Goal: Task Accomplishment & Management: Manage account settings

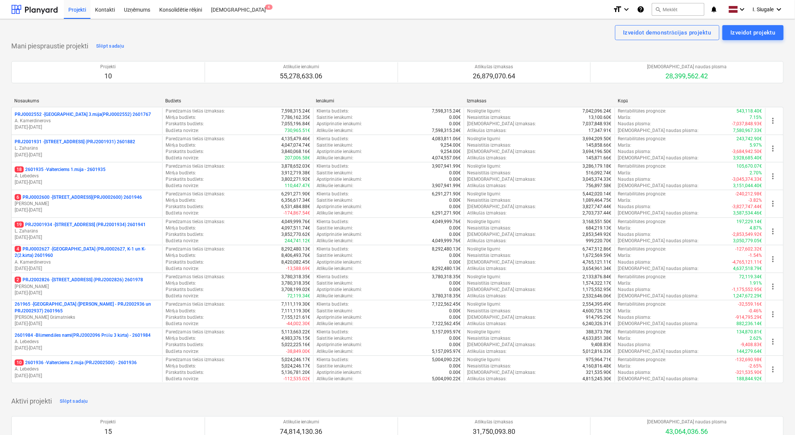
click at [105, 227] on p "19 PRJ2001934 - [STREET_ADDRESS] (PRJ2001934) 2601941" at bounding box center [80, 225] width 131 height 6
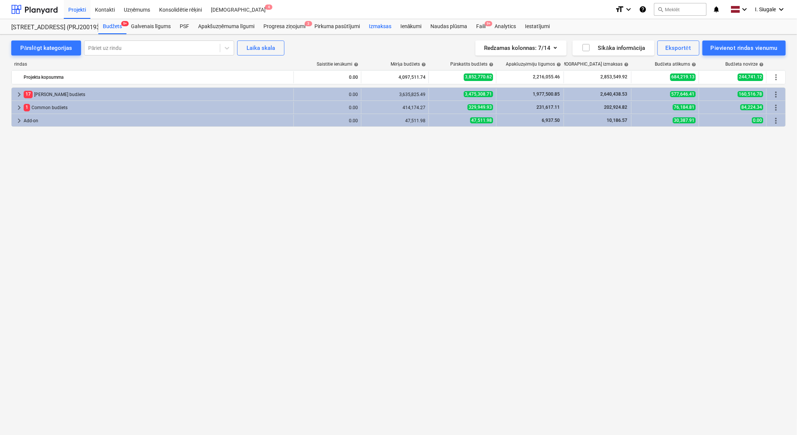
click at [388, 27] on div "Izmaksas" at bounding box center [380, 26] width 32 height 15
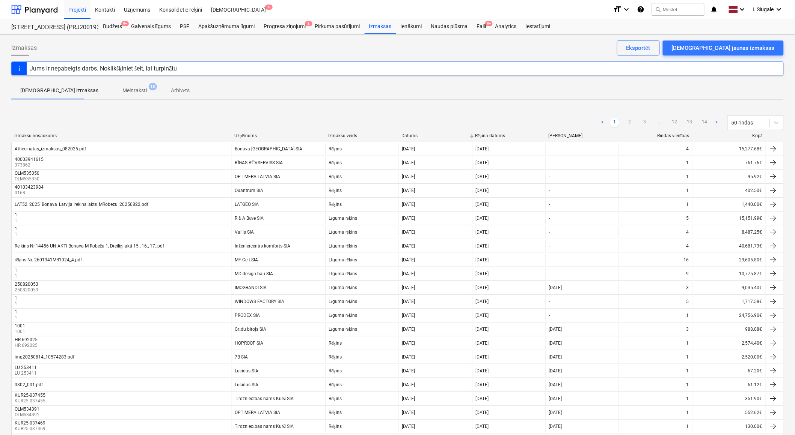
click at [759, 134] on div at bounding box center [766, 136] width 14 height 6
click at [759, 136] on div at bounding box center [766, 136] width 14 height 6
click at [758, 137] on div "Kopā" at bounding box center [728, 136] width 67 height 6
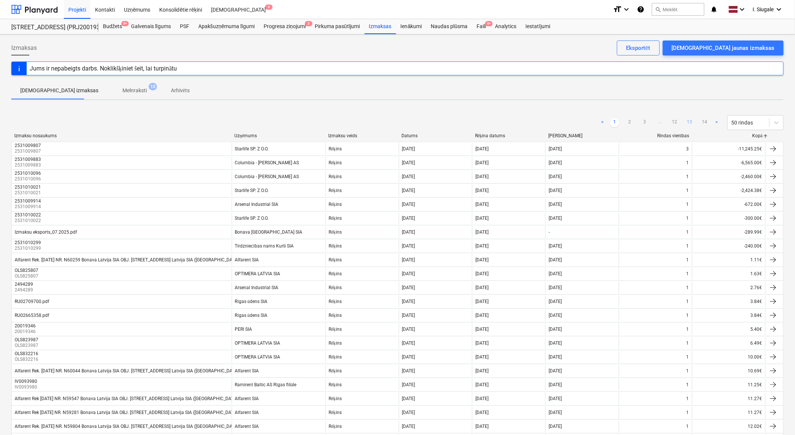
click at [688, 121] on link "13" at bounding box center [689, 122] width 9 height 9
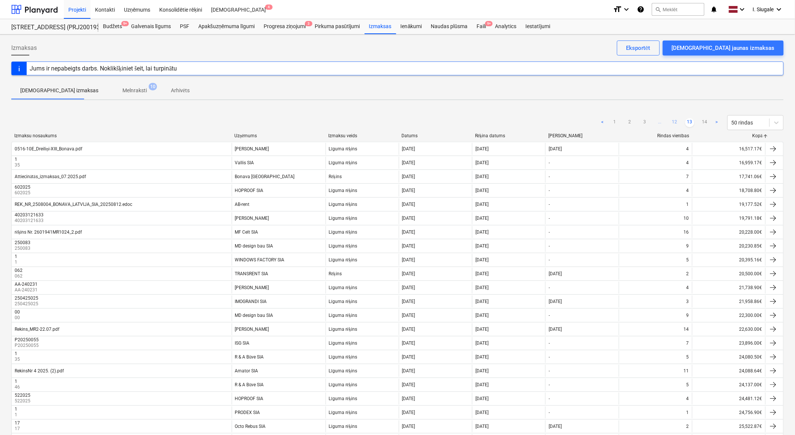
click at [673, 121] on link "12" at bounding box center [674, 122] width 9 height 9
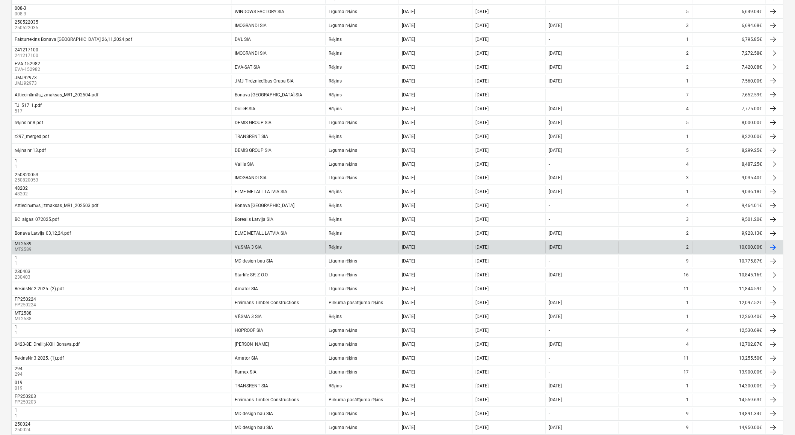
scroll to position [333, 0]
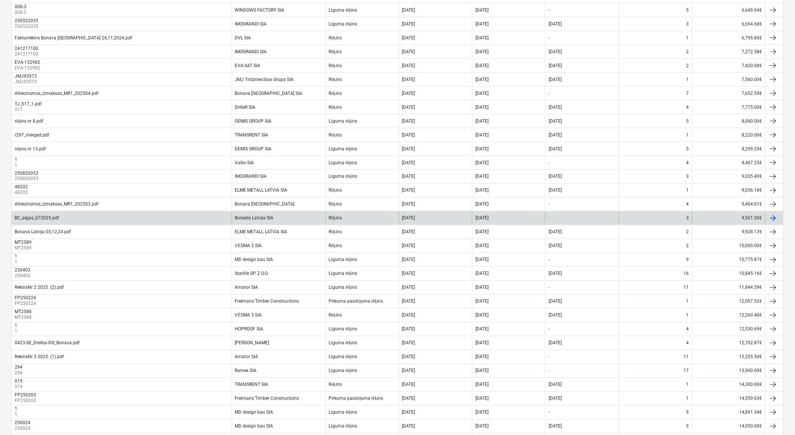
click at [294, 216] on div "Borealis Latvija SIA" at bounding box center [279, 218] width 94 height 12
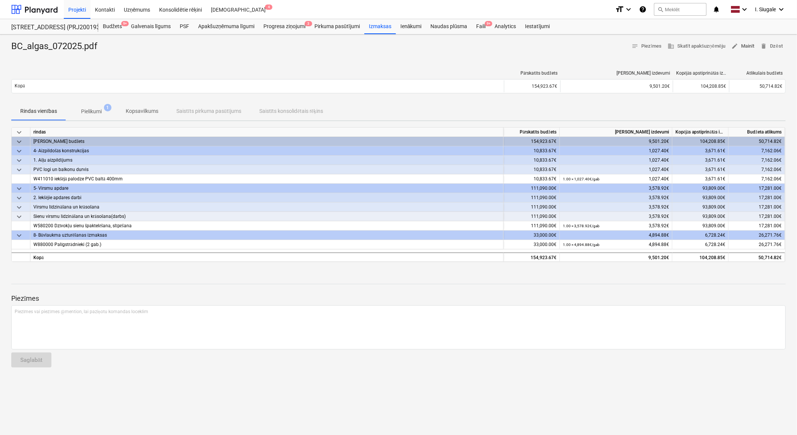
click at [752, 47] on span "edit Mainīt" at bounding box center [743, 46] width 23 height 9
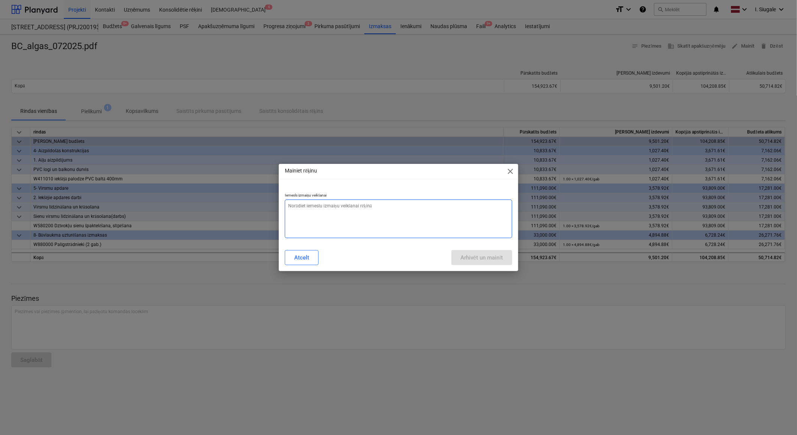
click at [390, 223] on textarea at bounding box center [398, 219] width 227 height 39
type textarea "x"
type textarea "n"
type textarea "x"
type textarea "no"
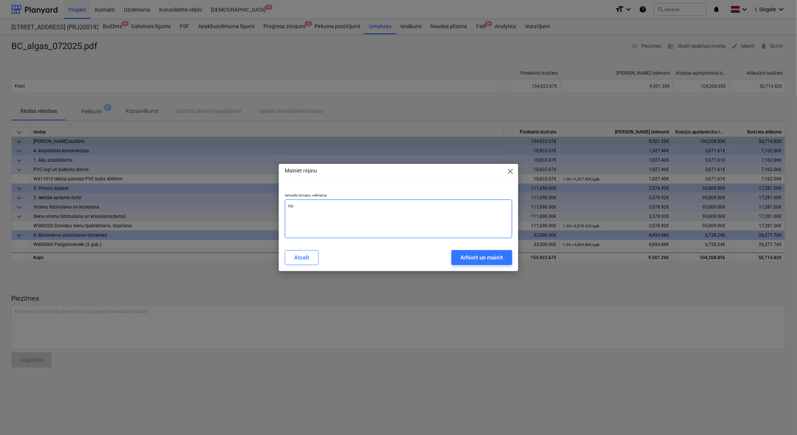
type textarea "x"
type textarea "nos"
type textarea "x"
type textarea "nosa"
type textarea "x"
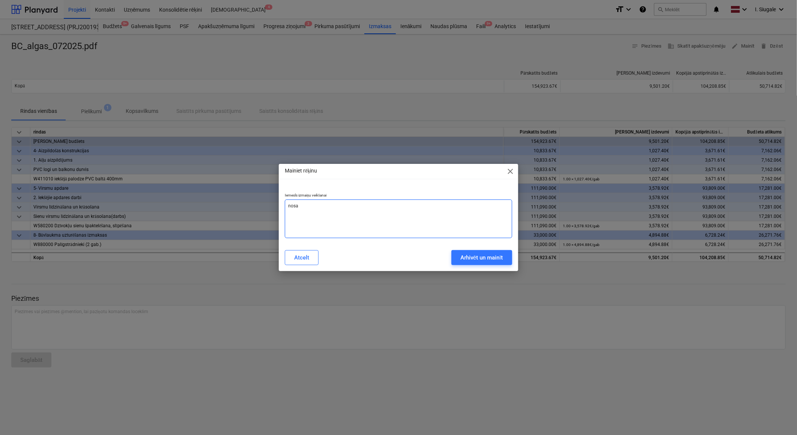
type textarea "nosau"
type textarea "x"
type textarea "nosauk"
type textarea "x"
type textarea "nosauku"
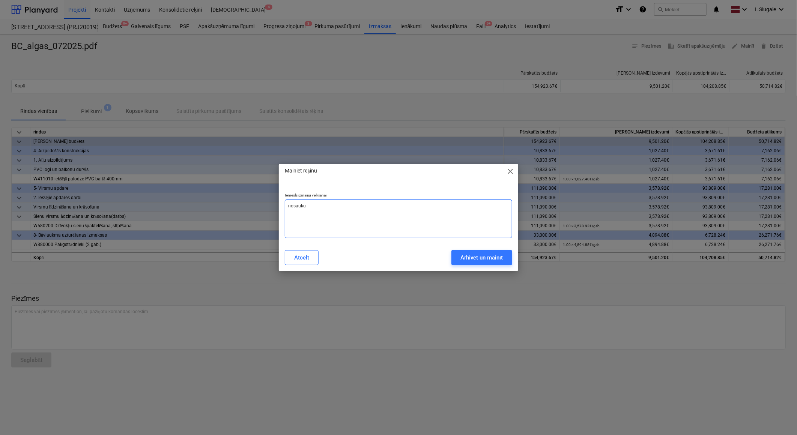
type textarea "x"
type textarea "nosaukum"
type textarea "x"
type textarea "nosaukums"
click at [465, 258] on div "Arhivēt un mainīt" at bounding box center [482, 258] width 43 height 10
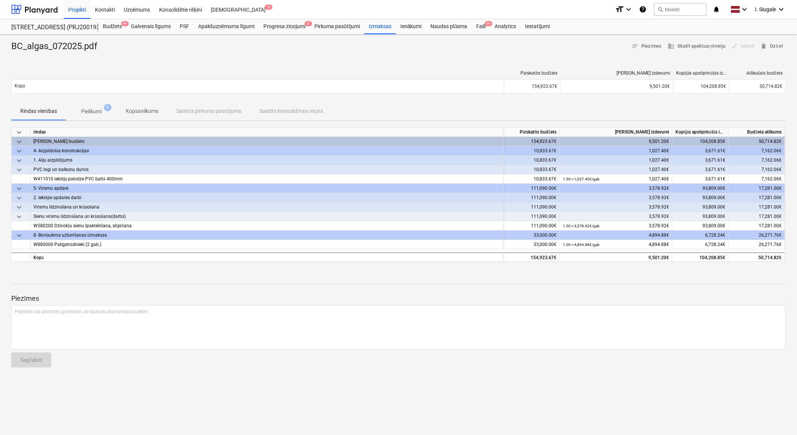
type textarea "x"
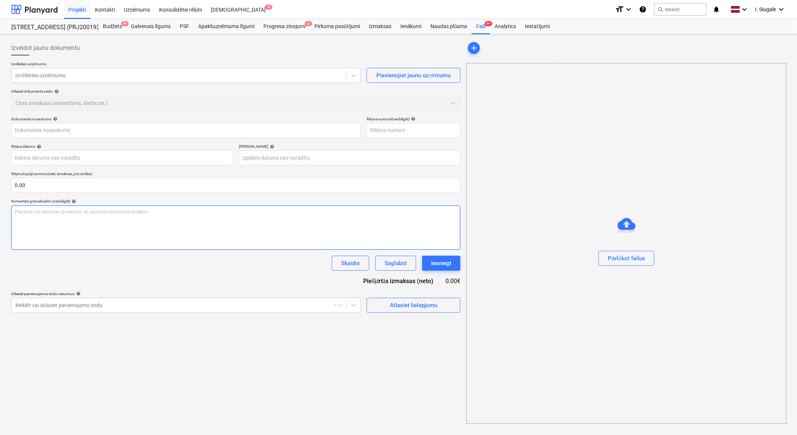
type input "BC_algas_072025.pdf"
type input "[DATE]"
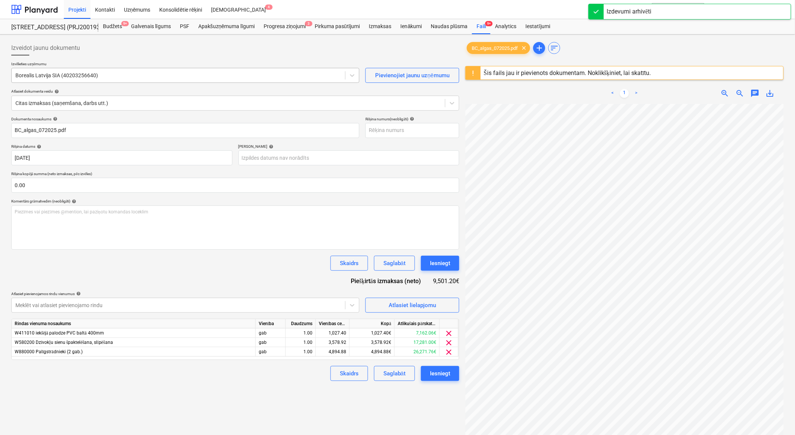
click at [119, 78] on div at bounding box center [178, 76] width 326 height 8
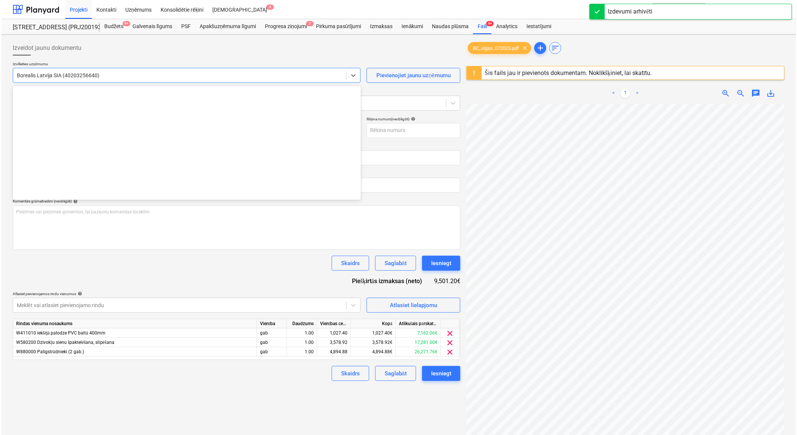
scroll to position [1393, 0]
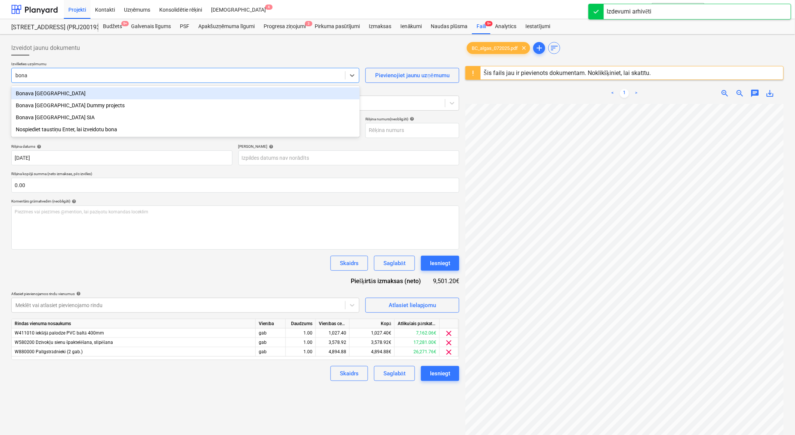
type input "bonav"
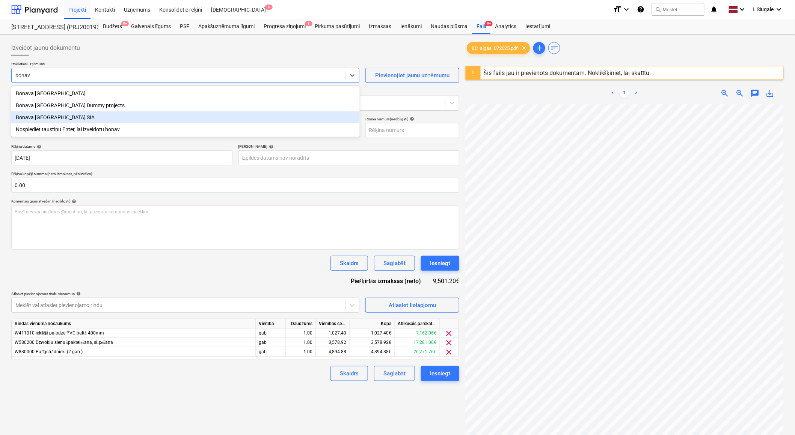
click at [63, 117] on div "Bonava [GEOGRAPHIC_DATA] SIA" at bounding box center [185, 117] width 348 height 12
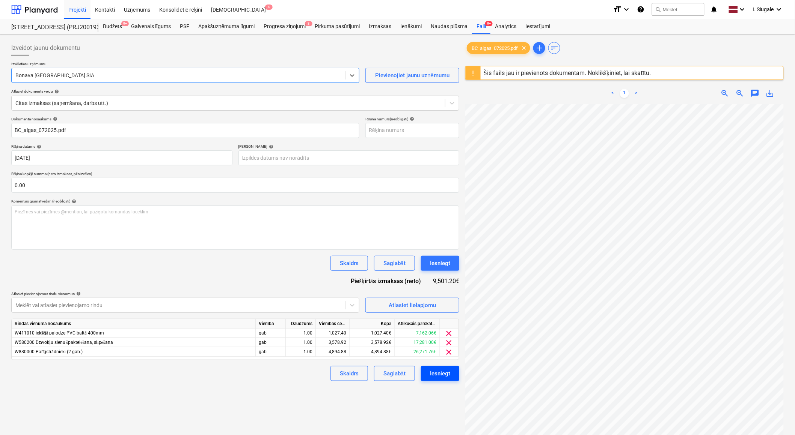
click at [437, 378] on div "Iesniegt" at bounding box center [440, 374] width 20 height 10
